Goal: Task Accomplishment & Management: Complete application form

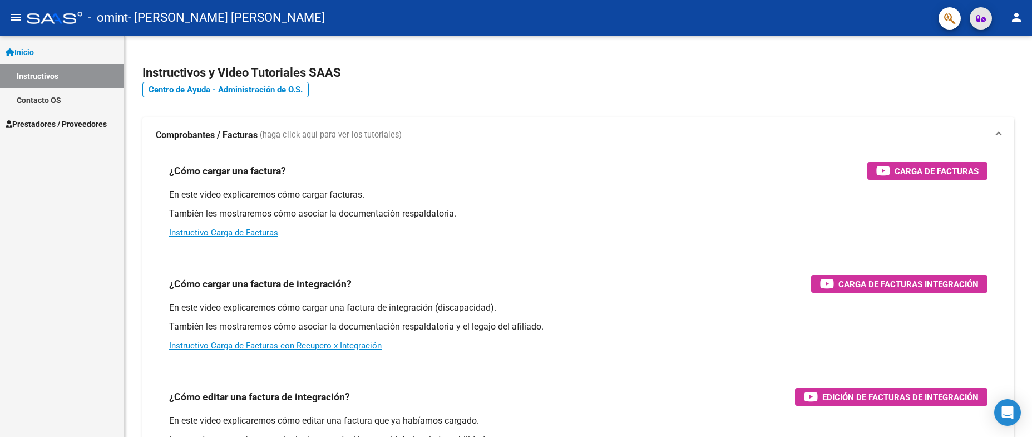
click at [980, 18] on icon "button" at bounding box center [981, 18] width 9 height 8
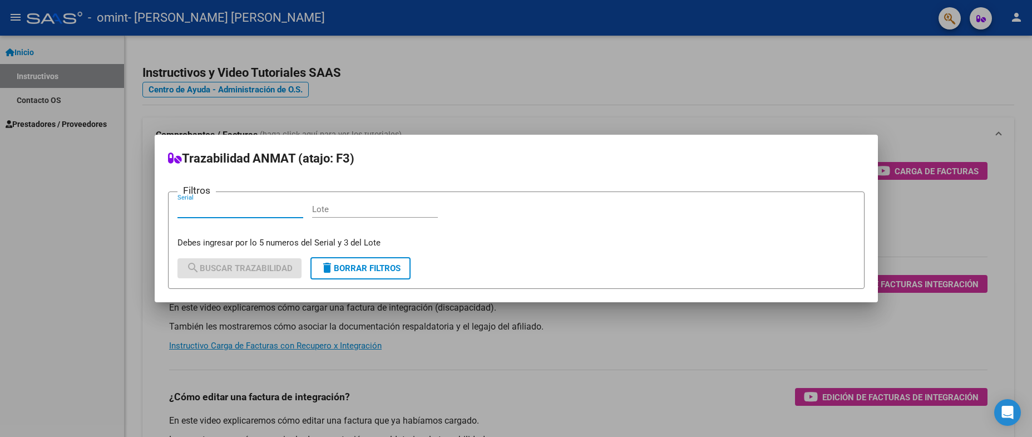
click at [951, 20] on div at bounding box center [516, 218] width 1032 height 437
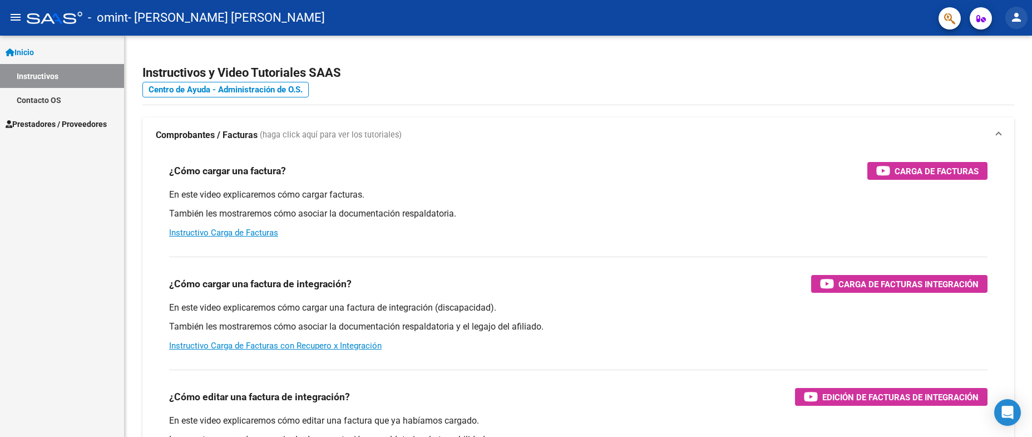
click at [1018, 18] on mat-icon "person" at bounding box center [1016, 17] width 13 height 13
click at [38, 94] on div at bounding box center [516, 218] width 1032 height 437
click at [45, 99] on link "Contacto OS" at bounding box center [62, 100] width 124 height 24
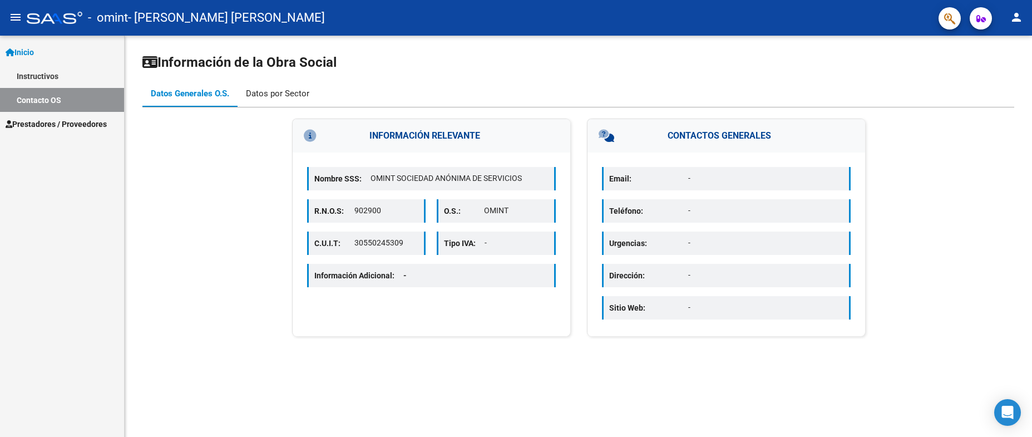
click at [285, 92] on div "Datos por Sector" at bounding box center [277, 93] width 63 height 12
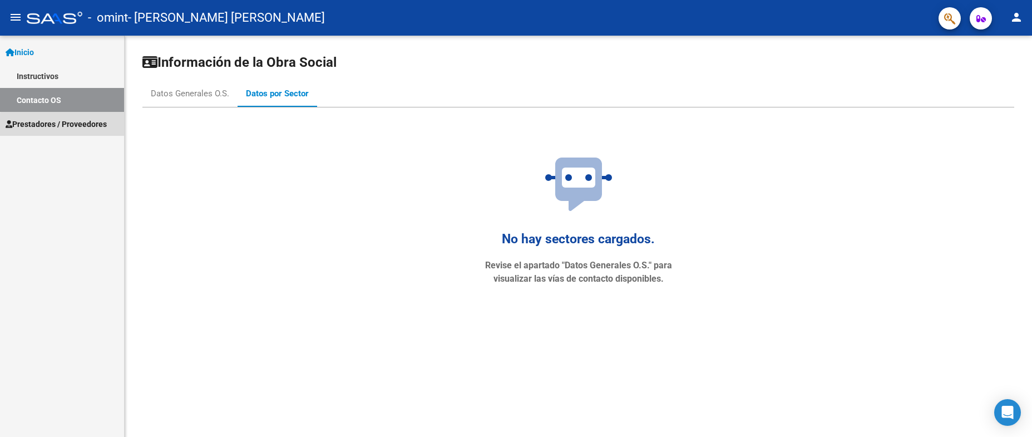
click at [62, 127] on span "Prestadores / Proveedores" at bounding box center [56, 124] width 101 height 12
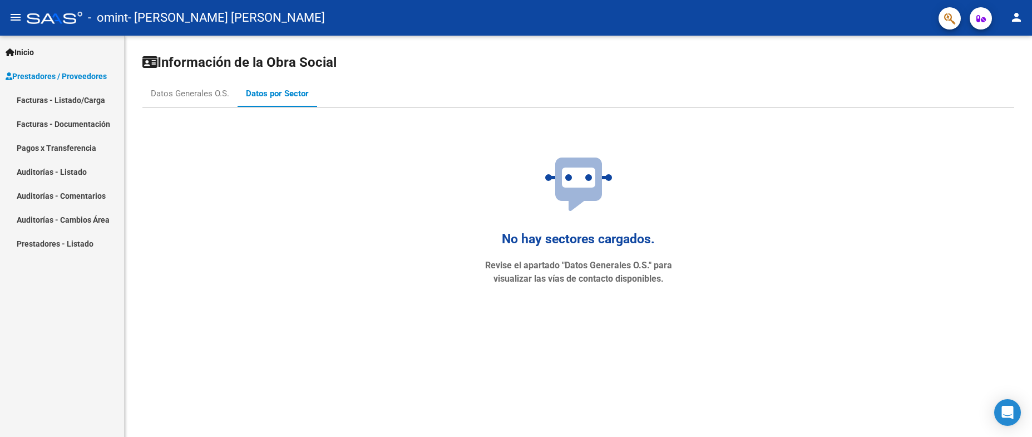
click at [80, 147] on link "Pagos x Transferencia" at bounding box center [62, 148] width 124 height 24
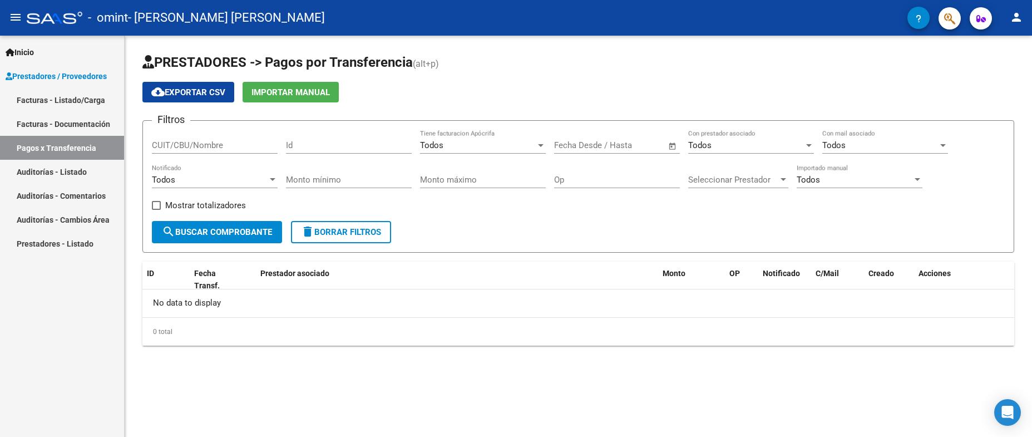
click at [272, 136] on div "CUIT/CBU/Nombre" at bounding box center [215, 142] width 126 height 24
click at [66, 171] on link "Auditorías - Listado" at bounding box center [62, 172] width 124 height 24
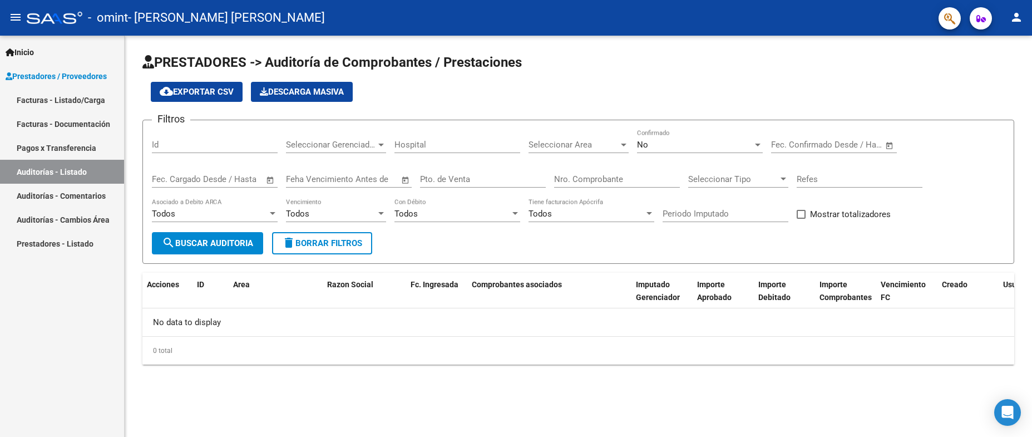
click at [77, 146] on link "Pagos x Transferencia" at bounding box center [62, 148] width 124 height 24
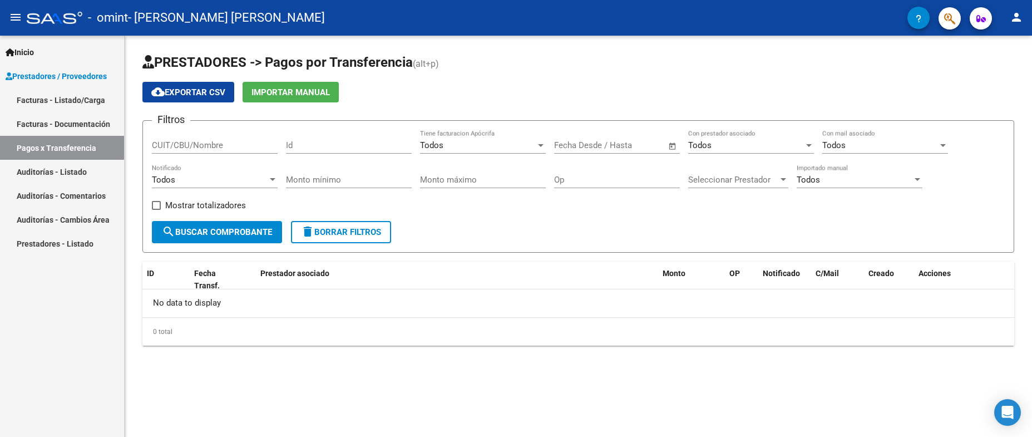
click at [89, 121] on link "Facturas - Documentación" at bounding box center [62, 124] width 124 height 24
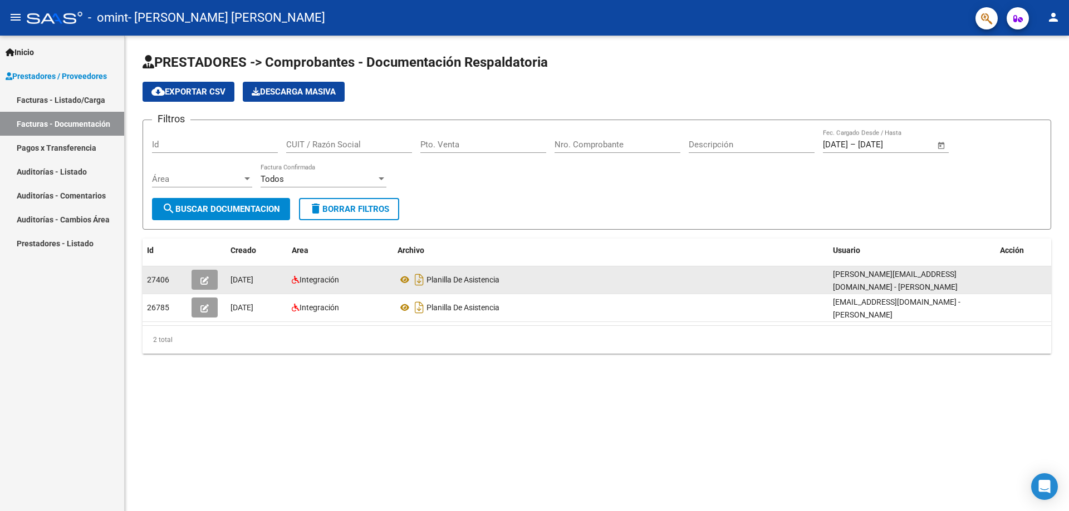
click at [213, 275] on button "button" at bounding box center [204, 280] width 26 height 20
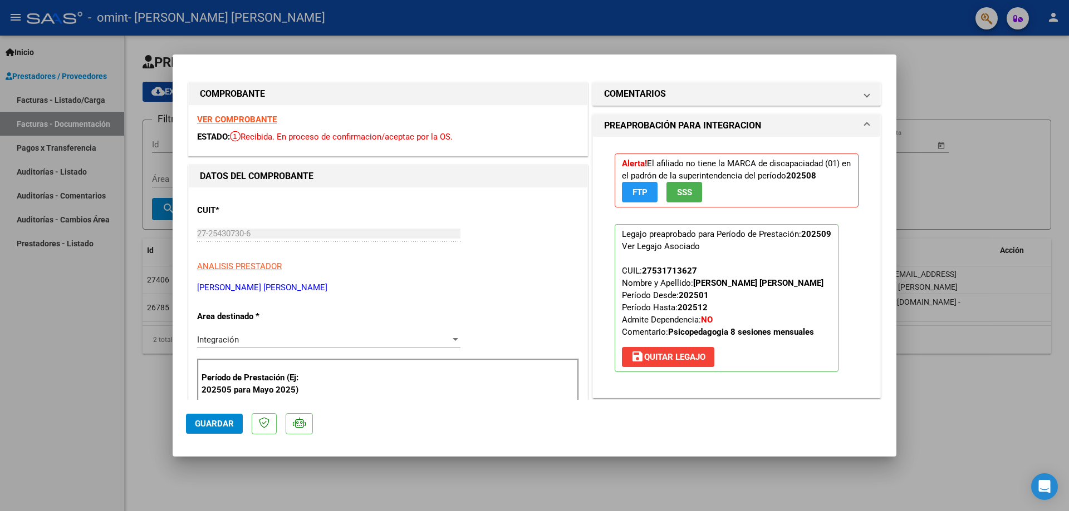
click at [28, 435] on div at bounding box center [534, 255] width 1069 height 511
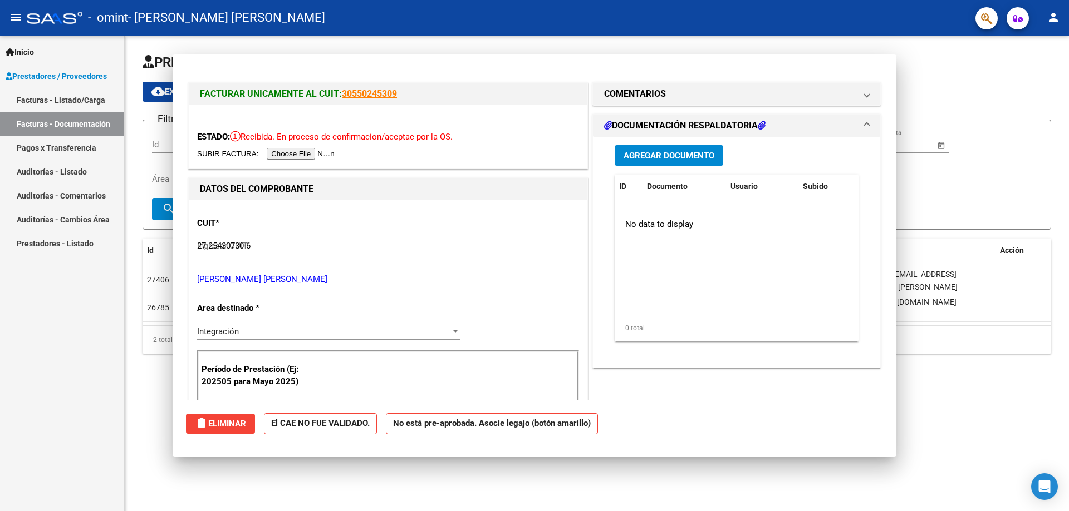
type input "$ 0,00"
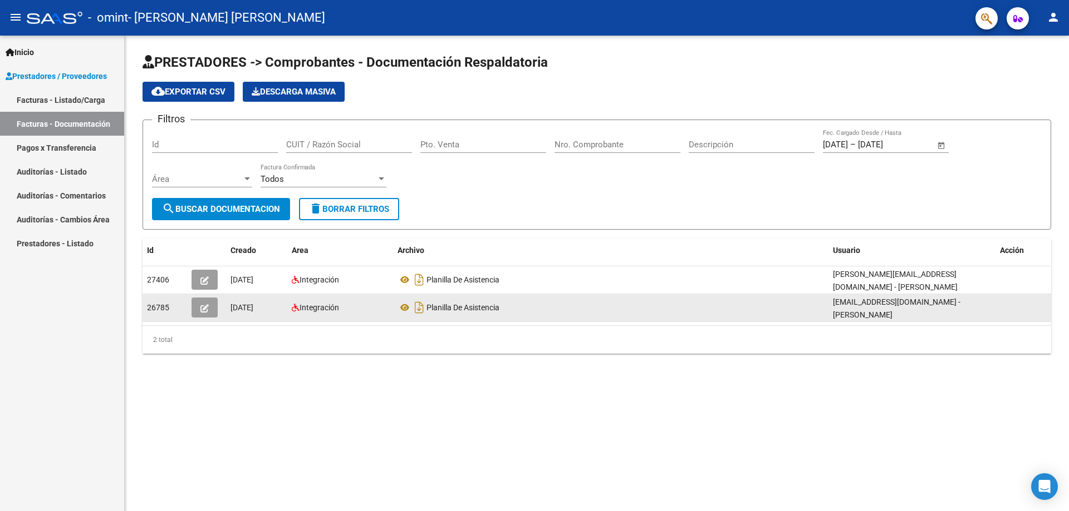
click at [206, 306] on icon "button" at bounding box center [204, 308] width 8 height 8
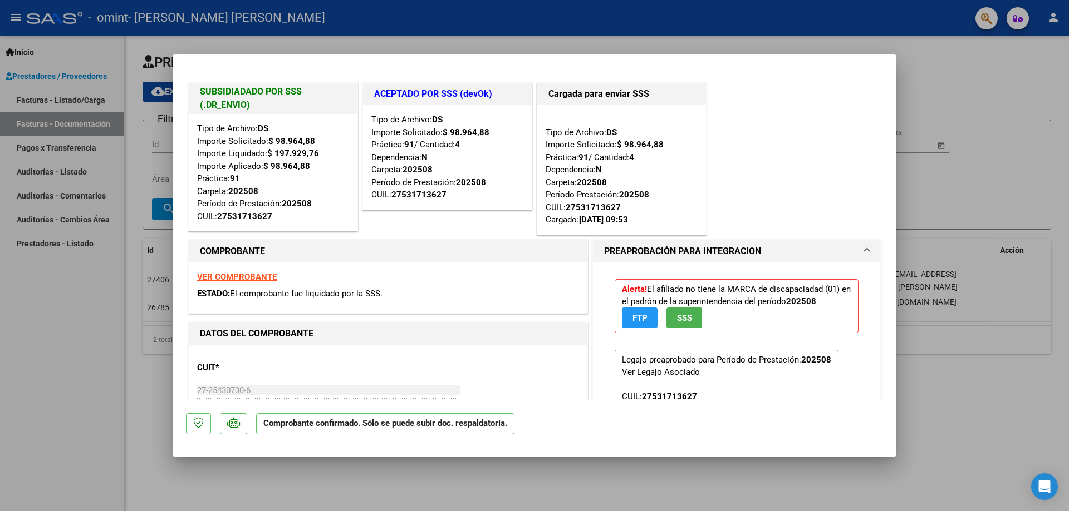
click at [256, 276] on strong "VER COMPROBANTE" at bounding box center [237, 277] width 80 height 10
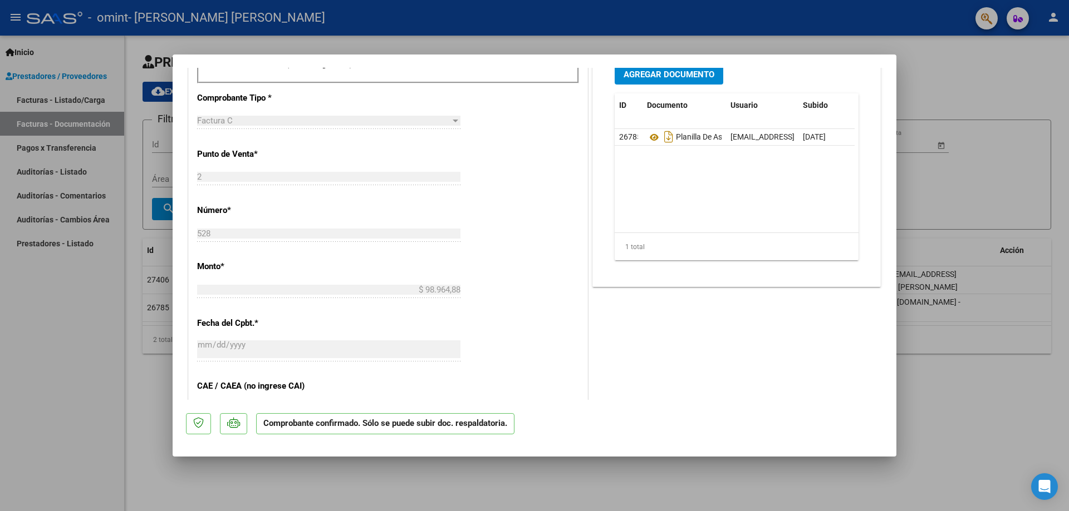
scroll to position [711, 0]
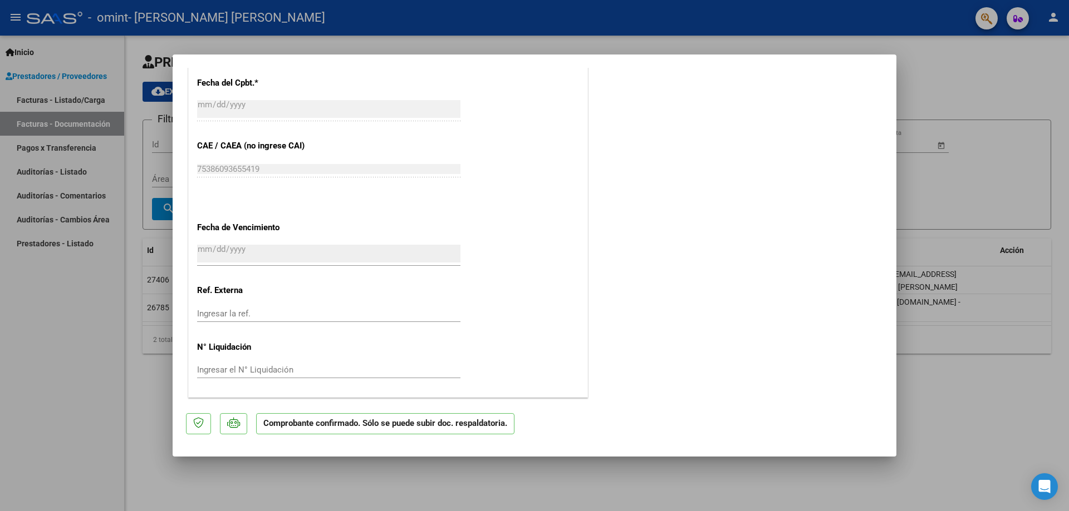
click at [52, 418] on div at bounding box center [534, 255] width 1069 height 511
type input "$ 0,00"
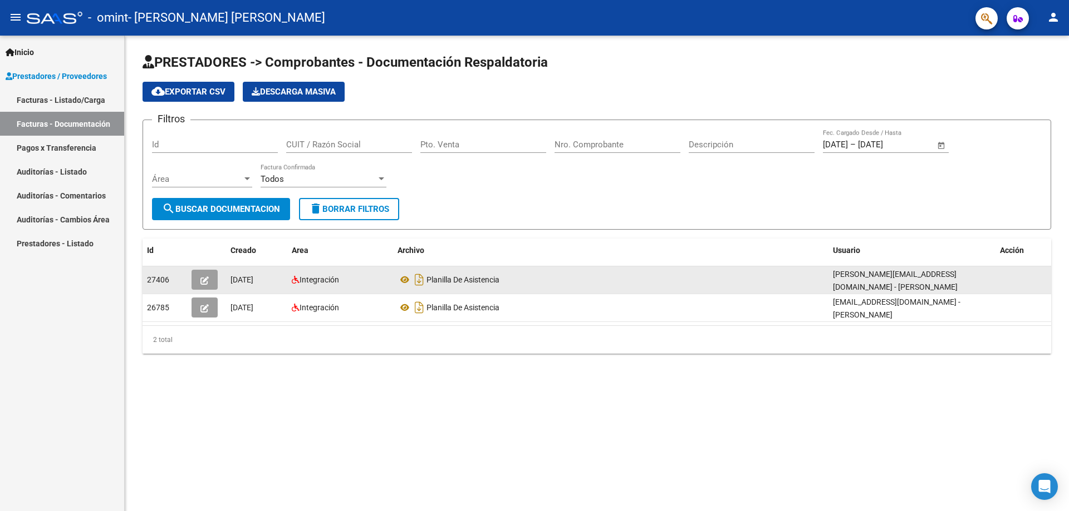
click at [205, 279] on icon "button" at bounding box center [204, 281] width 8 height 8
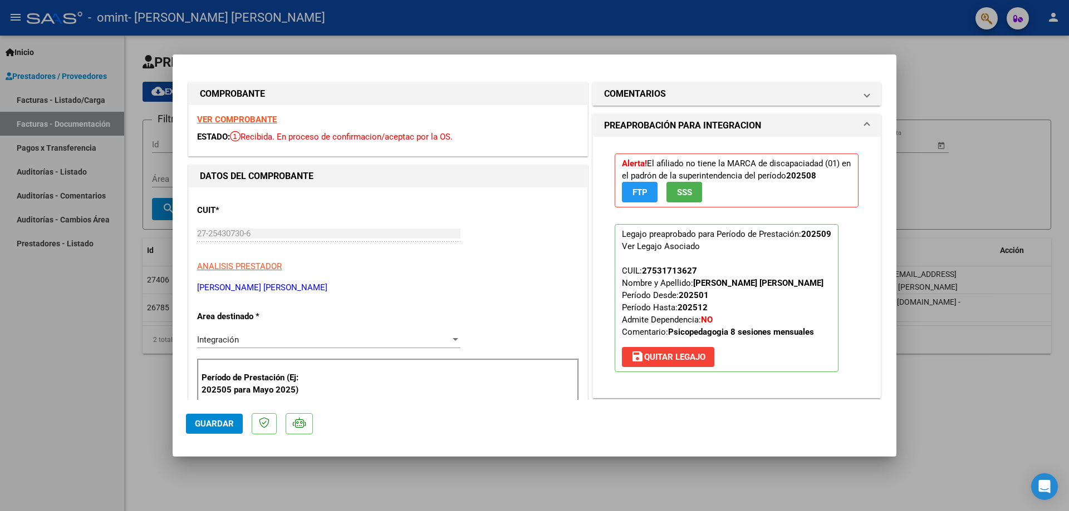
click at [982, 69] on div at bounding box center [534, 255] width 1069 height 511
type input "$ 0,00"
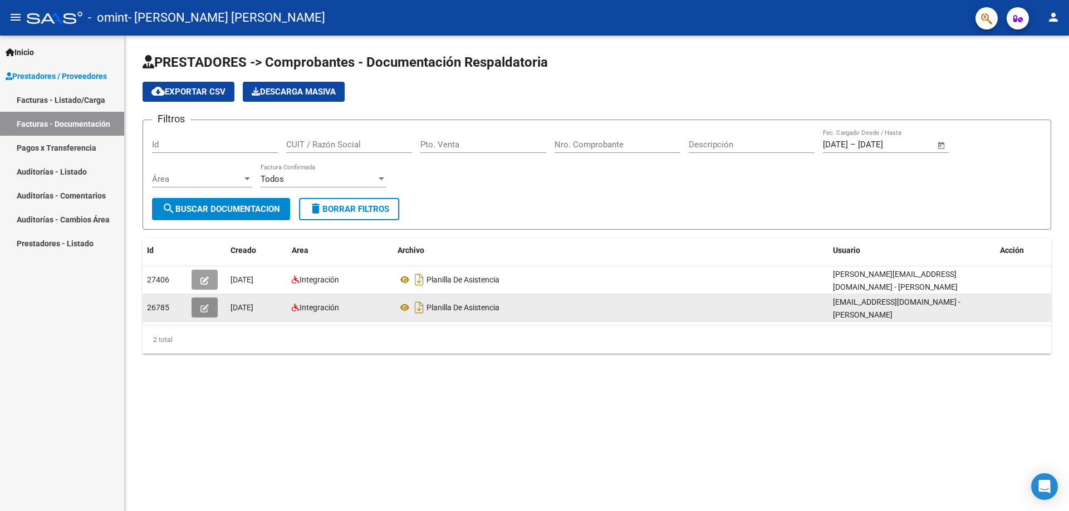
click at [208, 307] on icon "button" at bounding box center [204, 308] width 8 height 8
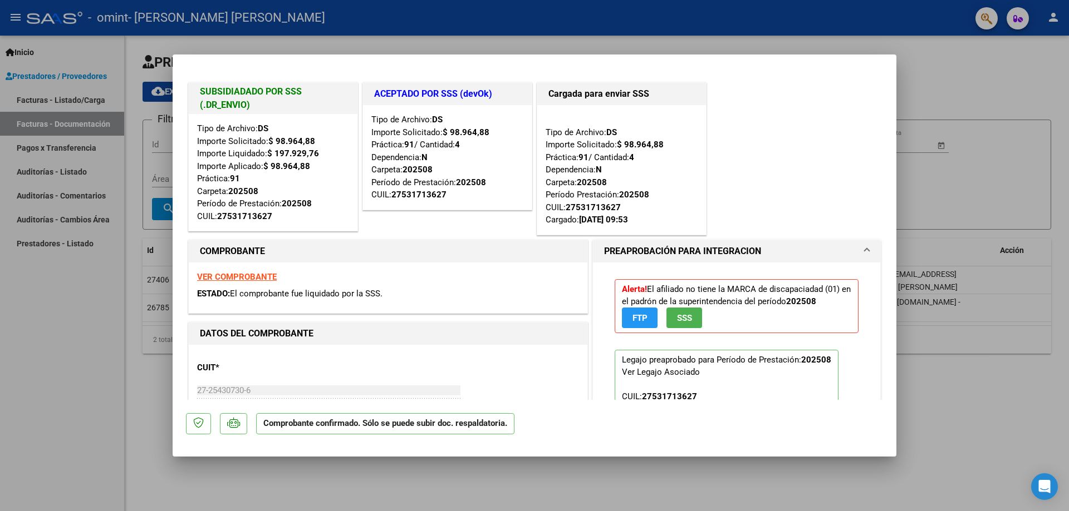
click at [262, 277] on strong "VER COMPROBANTE" at bounding box center [237, 277] width 80 height 10
click at [996, 86] on div at bounding box center [534, 255] width 1069 height 511
type input "$ 0,00"
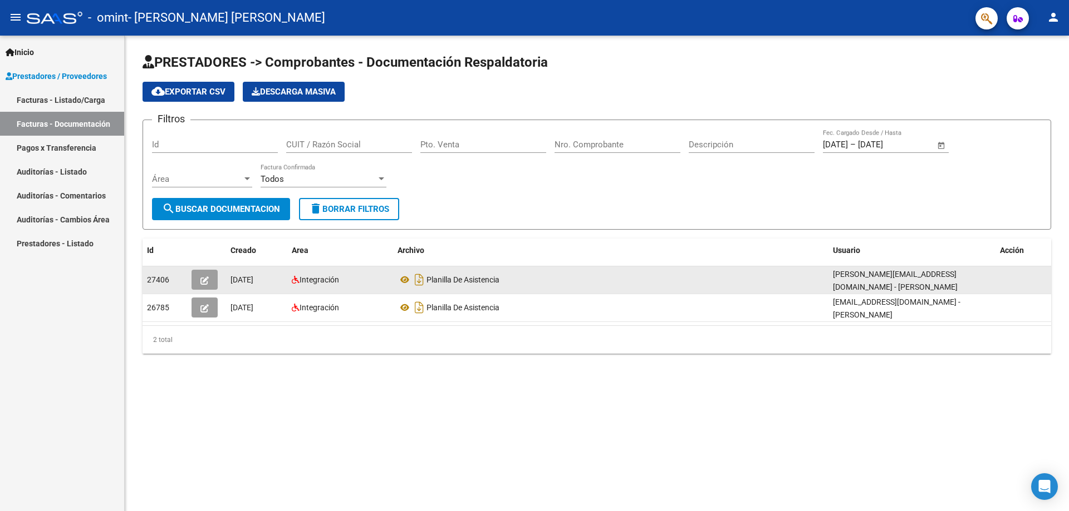
click at [206, 281] on icon "button" at bounding box center [204, 281] width 8 height 8
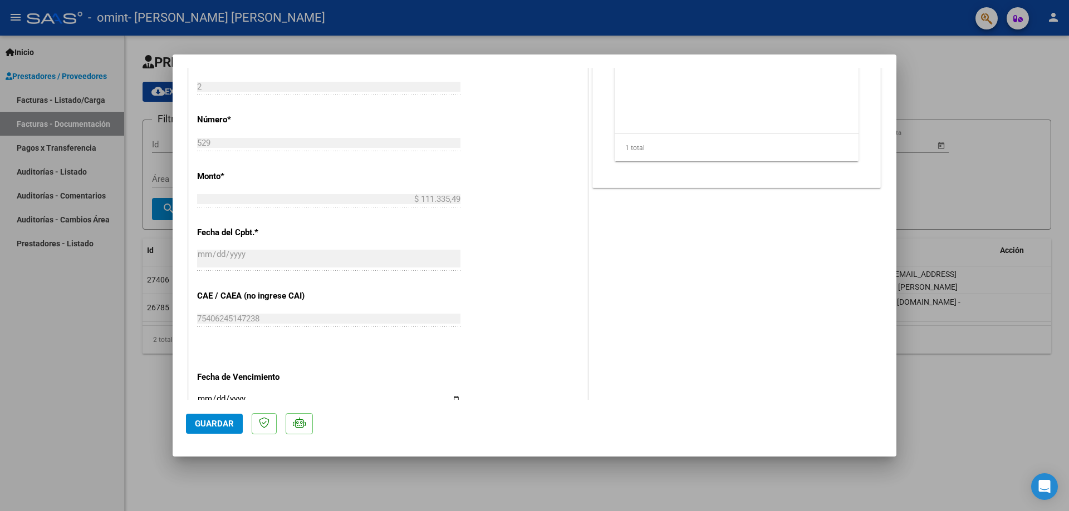
scroll to position [0, 0]
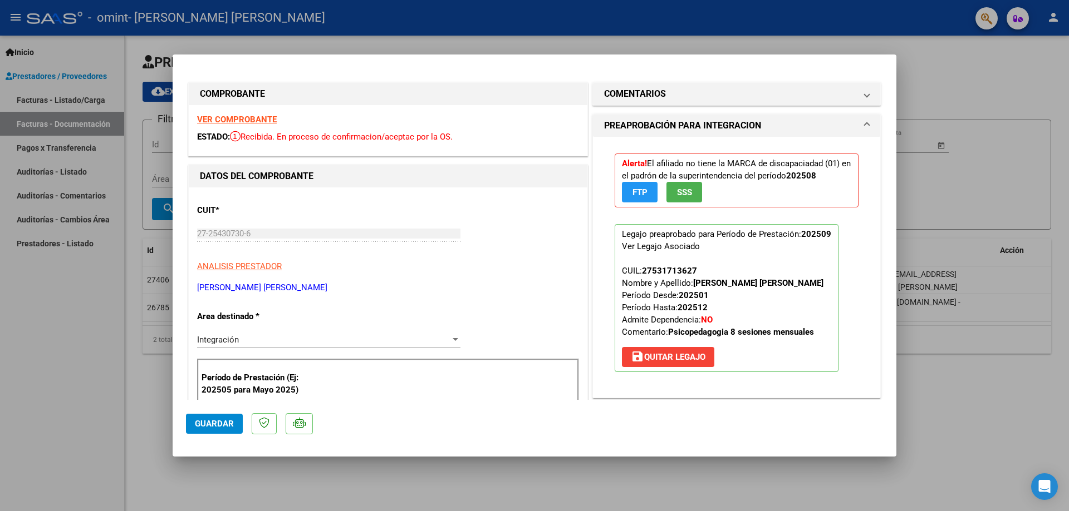
click at [968, 78] on div at bounding box center [534, 255] width 1069 height 511
type input "$ 0,00"
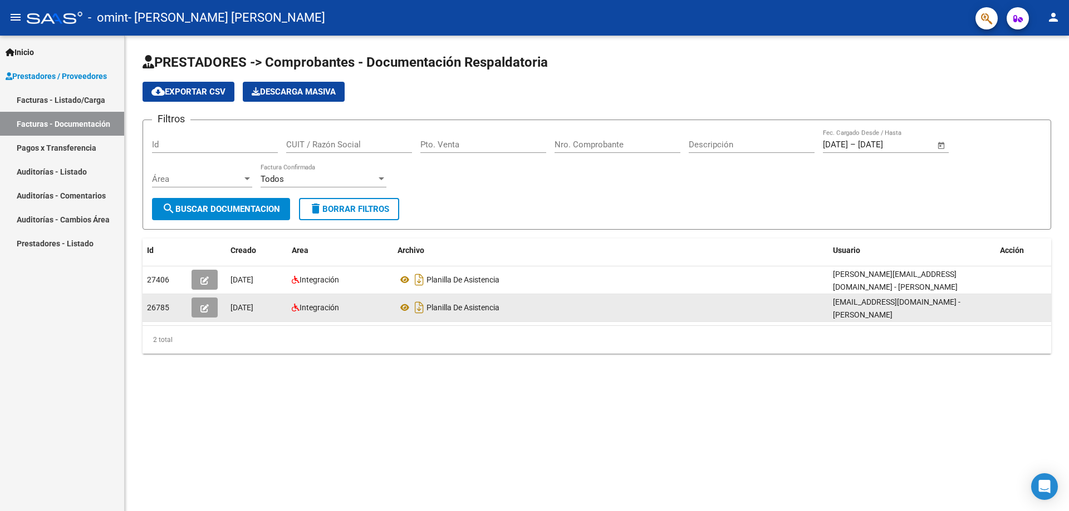
click at [209, 304] on button "button" at bounding box center [204, 308] width 26 height 20
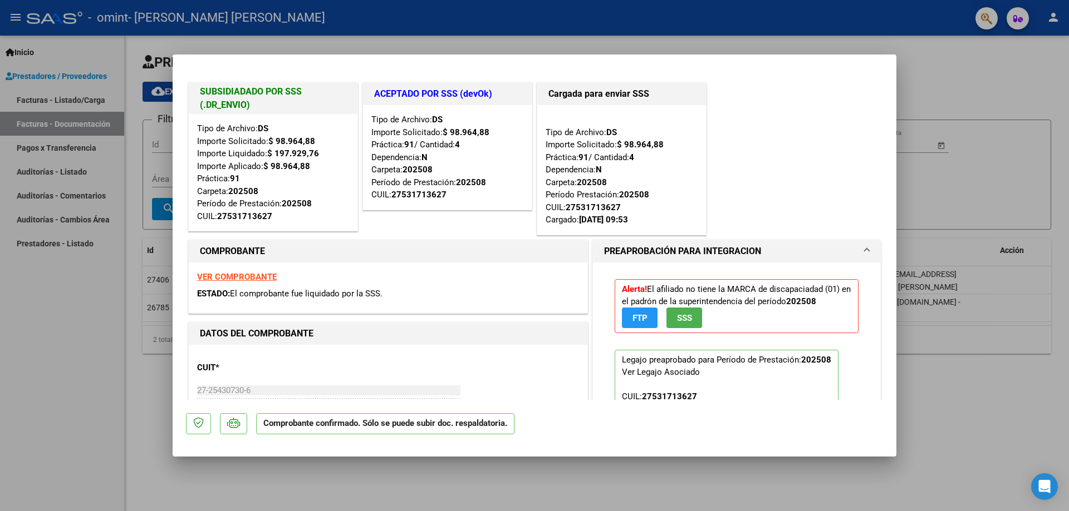
click at [979, 55] on div at bounding box center [534, 255] width 1069 height 511
type input "$ 0,00"
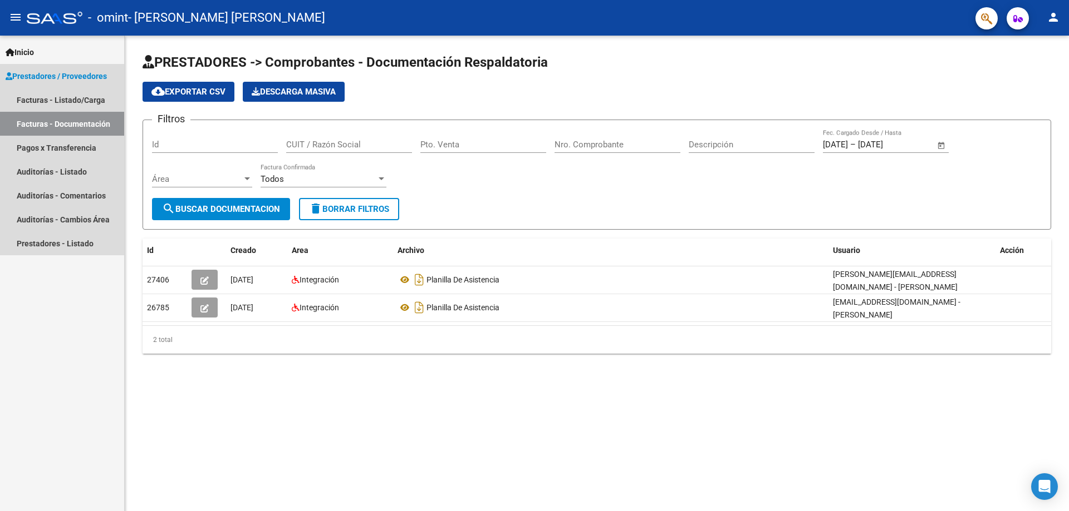
click at [76, 68] on link "Prestadores / Proveedores" at bounding box center [62, 76] width 124 height 24
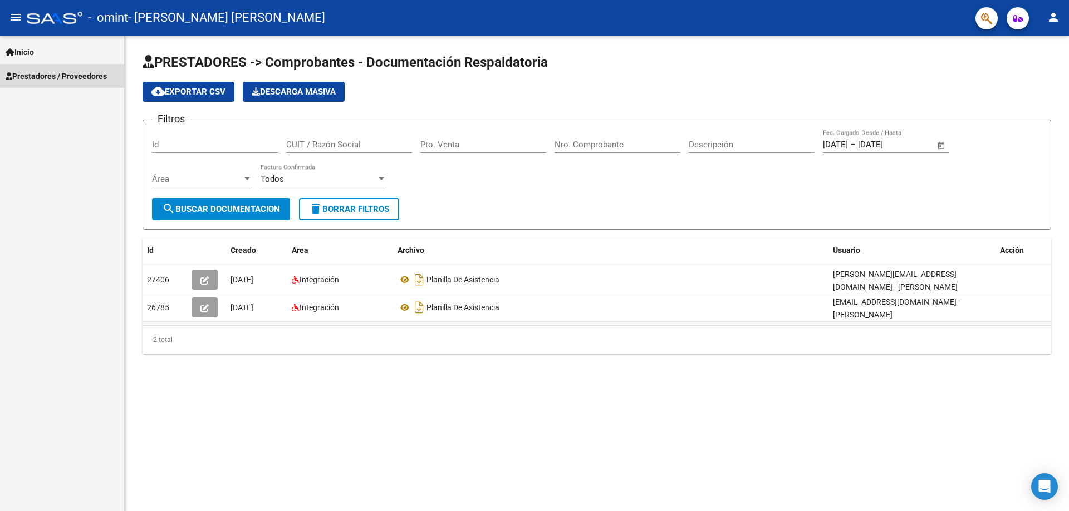
click at [78, 71] on span "Prestadores / Proveedores" at bounding box center [56, 76] width 101 height 12
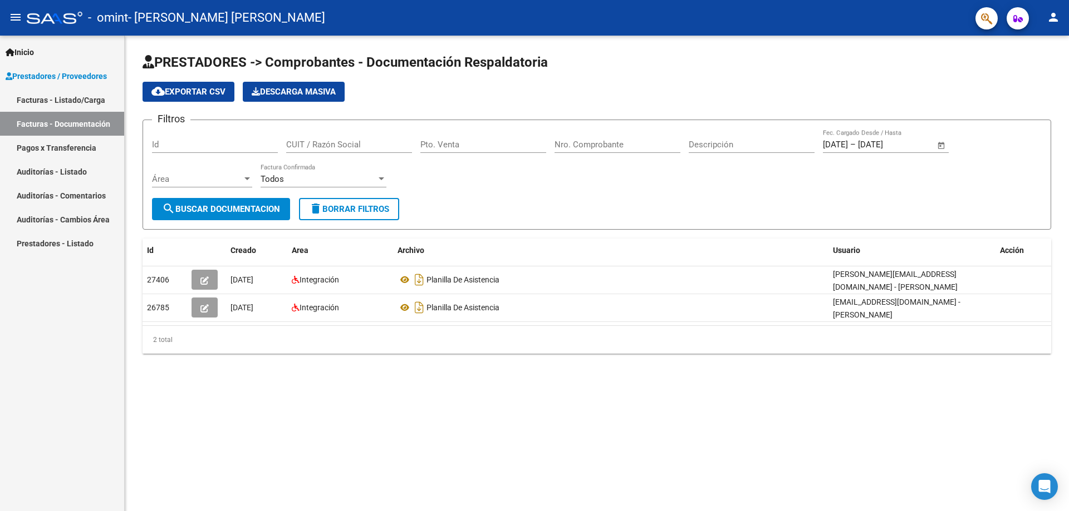
click at [100, 116] on link "Facturas - Documentación" at bounding box center [62, 124] width 124 height 24
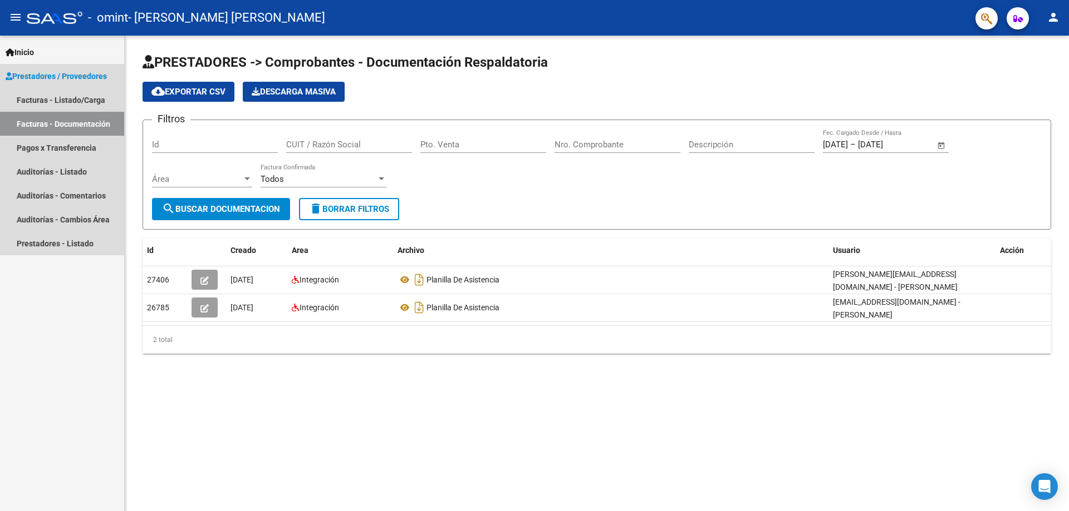
click at [93, 119] on link "Facturas - Documentación" at bounding box center [62, 124] width 124 height 24
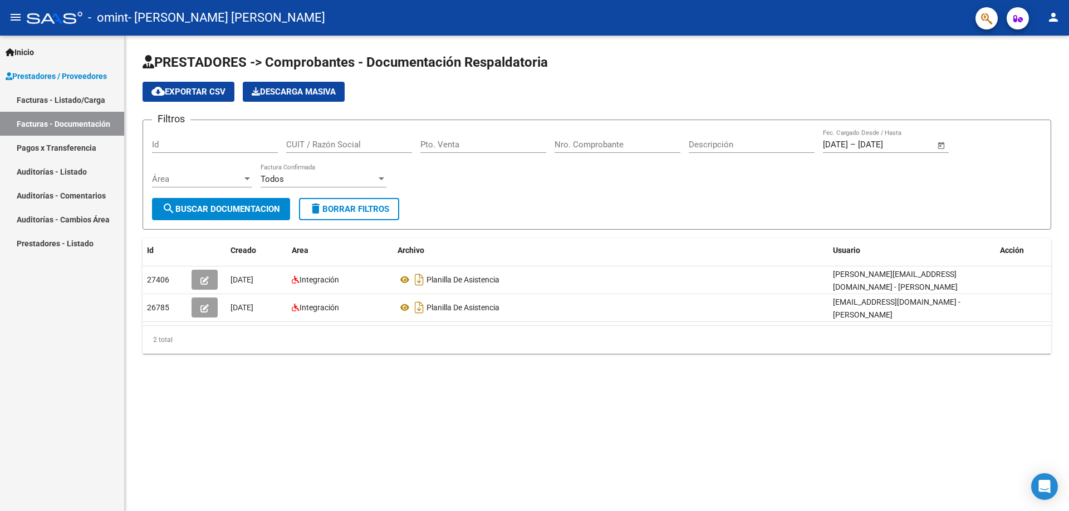
click at [83, 96] on link "Facturas - Listado/Carga" at bounding box center [62, 100] width 124 height 24
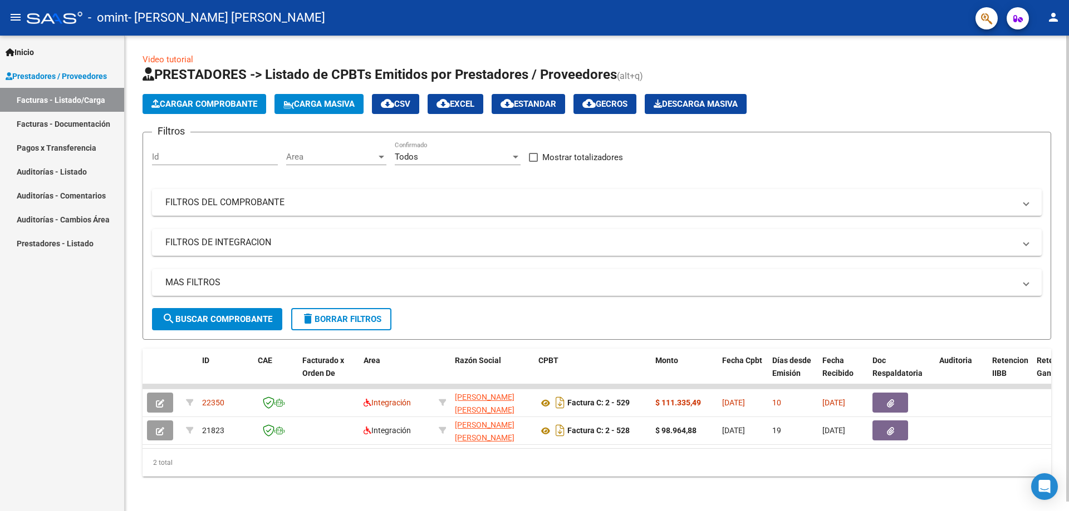
scroll to position [9, 0]
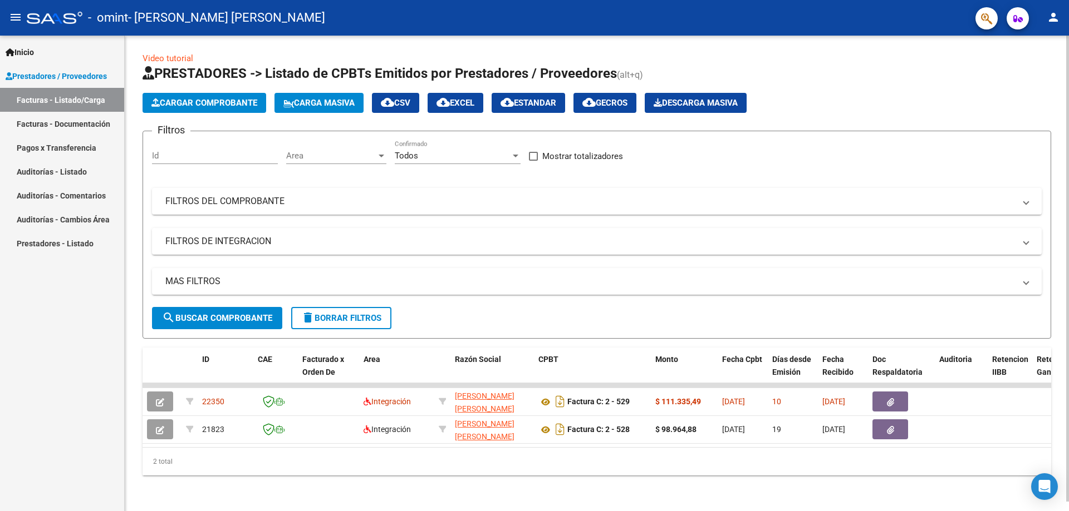
click at [1032, 260] on div at bounding box center [1067, 278] width 3 height 466
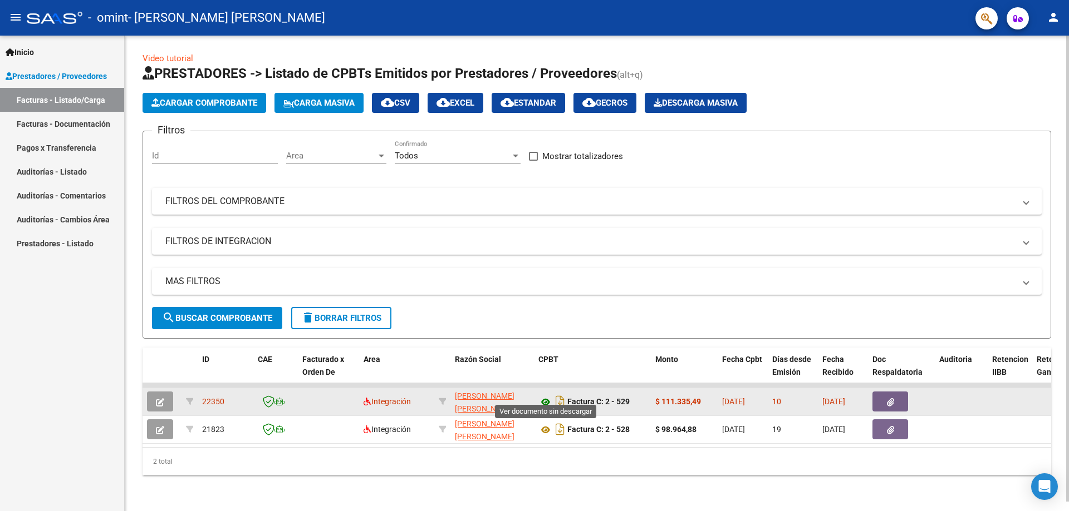
click at [545, 396] on icon at bounding box center [545, 402] width 14 height 13
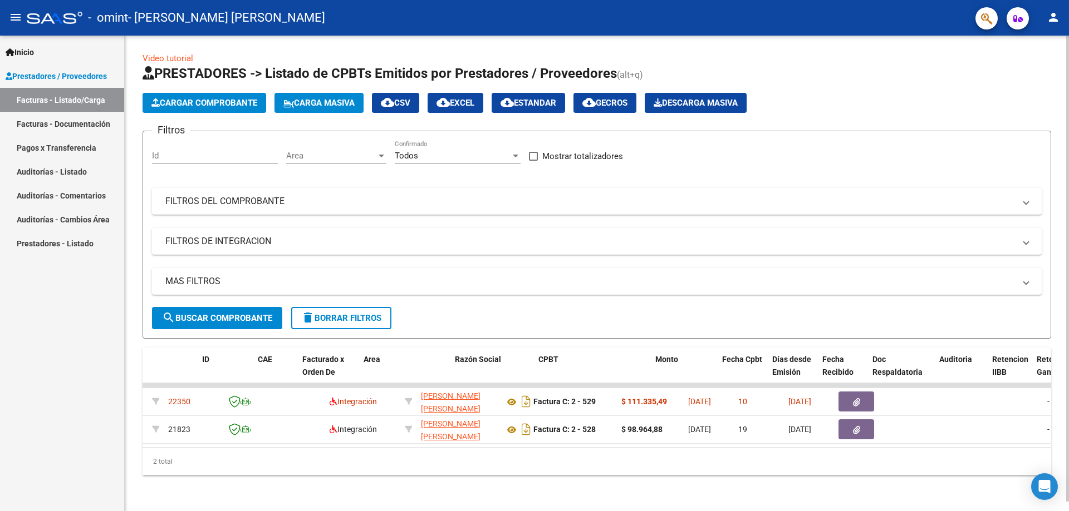
scroll to position [0, 0]
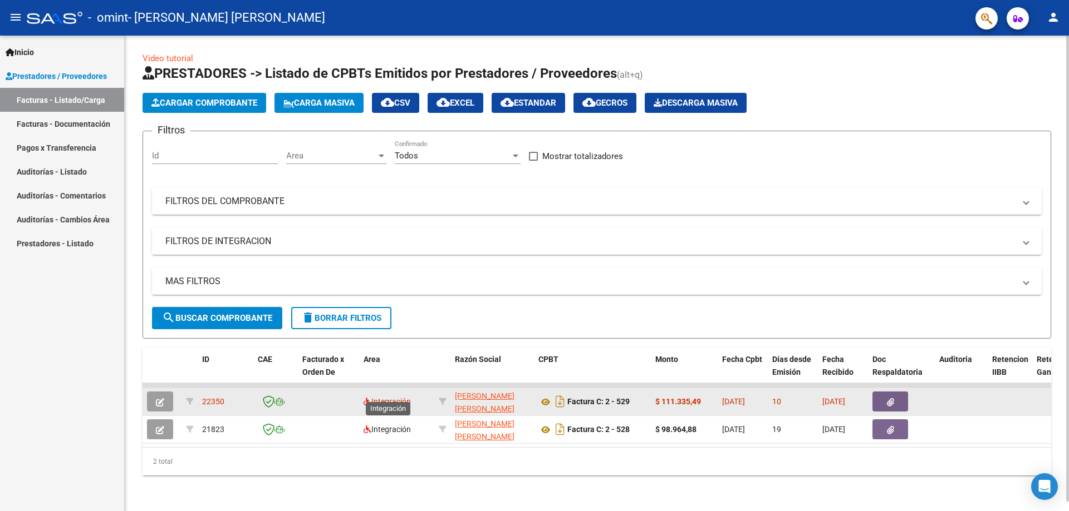
click at [387, 397] on span "Integración" at bounding box center [386, 401] width 47 height 9
click at [154, 393] on button "button" at bounding box center [160, 402] width 26 height 20
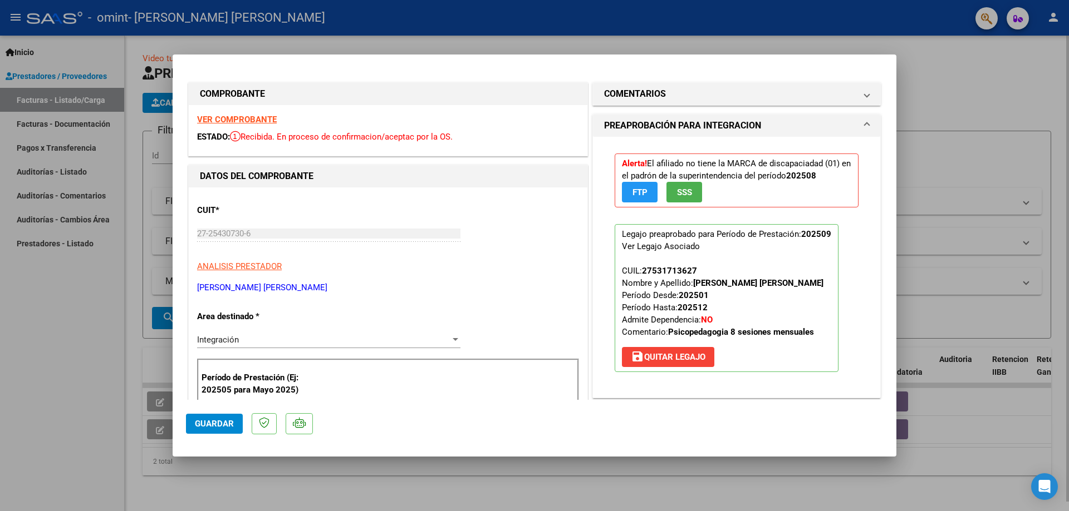
click at [969, 76] on div at bounding box center [534, 255] width 1069 height 511
type input "$ 0,00"
